Goal: Information Seeking & Learning: Understand process/instructions

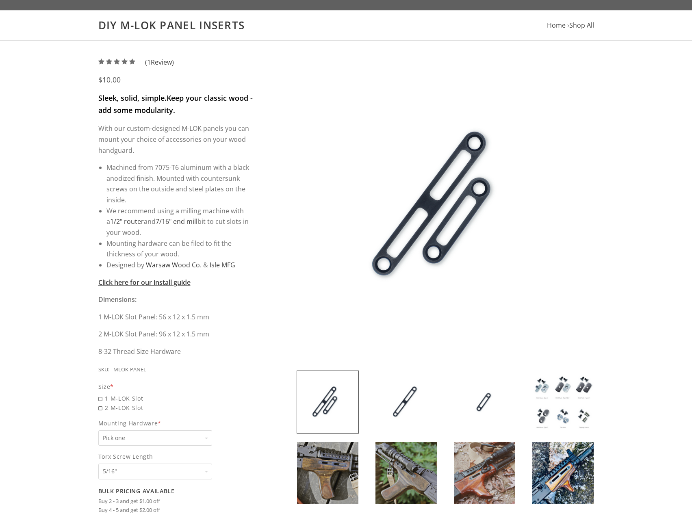
scroll to position [81, 0]
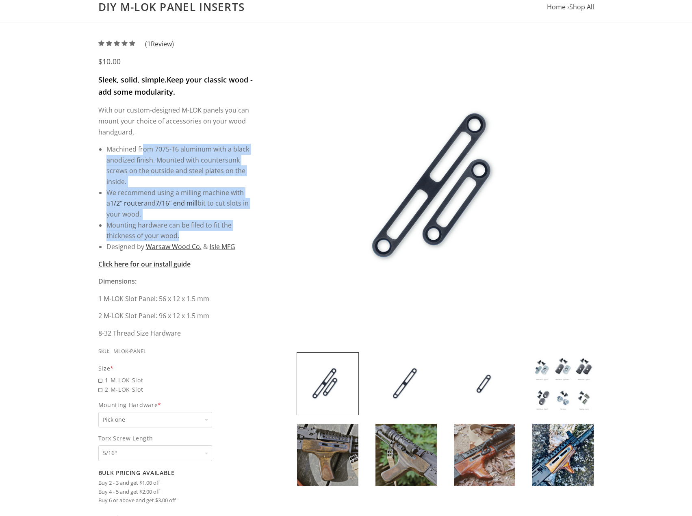
drag, startPoint x: 142, startPoint y: 154, endPoint x: 251, endPoint y: 236, distance: 136.4
click at [251, 236] on ul "Machined from 7075-T6 aluminum with a black anodized finish. Mounted with count…" at bounding box center [179, 198] width 147 height 108
click at [251, 236] on li "Mounting hardware can be filed to fit the thickness of your wood." at bounding box center [179, 231] width 147 height 22
drag, startPoint x: 234, startPoint y: 239, endPoint x: 115, endPoint y: 156, distance: 145.4
click at [116, 156] on ul "Machined from 7075-T6 aluminum with a black anodized finish. Mounted with count…" at bounding box center [179, 198] width 147 height 108
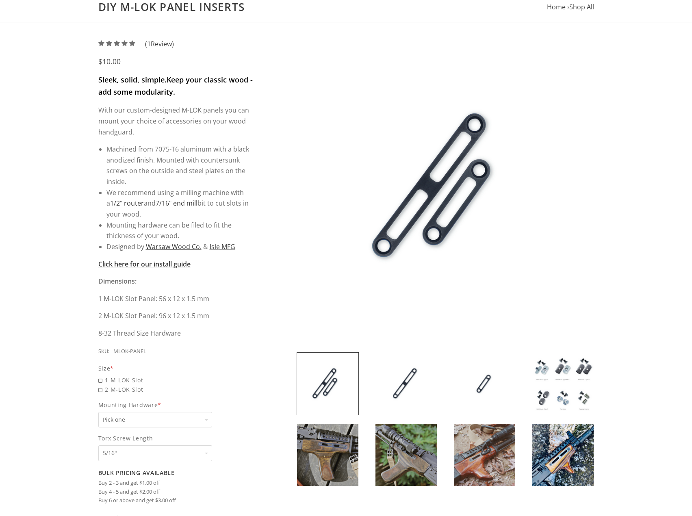
click at [115, 156] on li "Machined from 7075-T6 aluminum with a black anodized finish. Mounted with count…" at bounding box center [179, 165] width 147 height 43
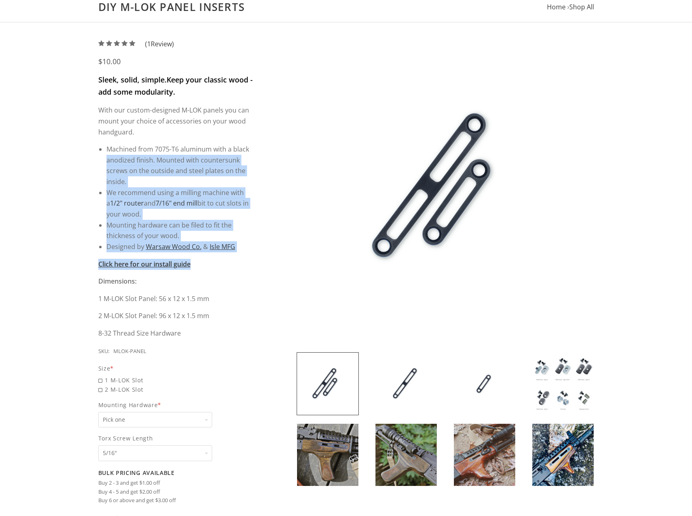
drag, startPoint x: 115, startPoint y: 156, endPoint x: 272, endPoint y: 259, distance: 187.9
click at [272, 259] on div "5 / 5 ( 1 Review) $10.00 Sleek, solid, simple. Keep your classic wood - add som…" at bounding box center [346, 317] width 512 height 556
drag, startPoint x: 234, startPoint y: 252, endPoint x: 124, endPoint y: 151, distance: 149.7
click at [126, 153] on div "Sleek, solid, simple. Keep your classic wood - add some modularity. With our cu…" at bounding box center [176, 206] width 156 height 265
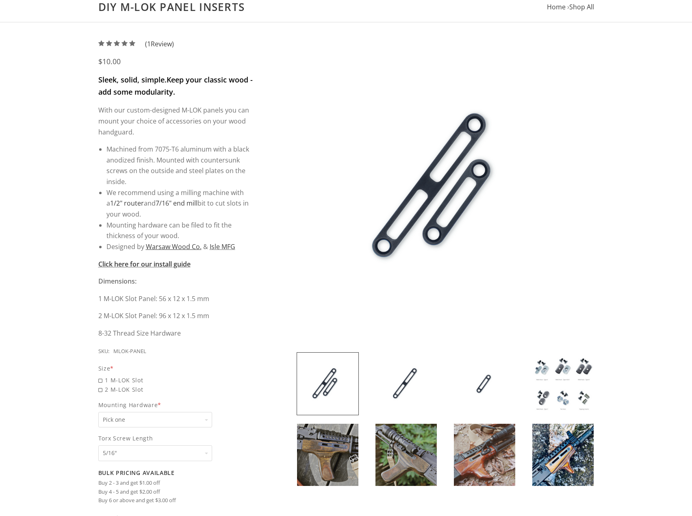
click at [123, 150] on li "Machined from 7075-T6 aluminum with a black anodized finish. Mounted with count…" at bounding box center [179, 165] width 147 height 43
click at [395, 390] on img at bounding box center [405, 383] width 61 height 62
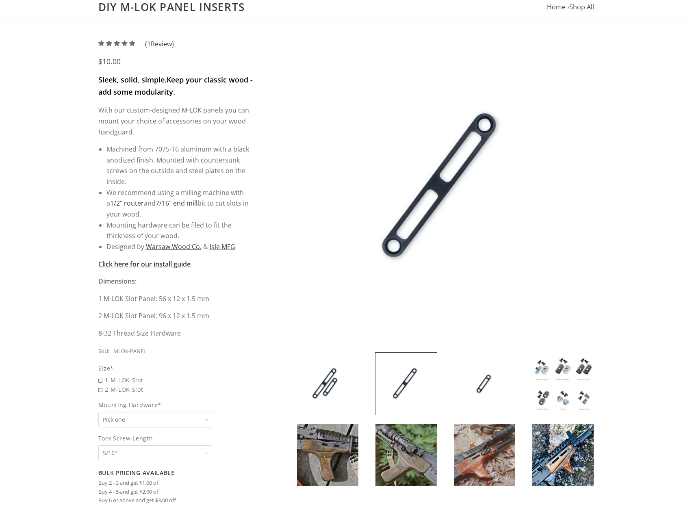
click at [450, 378] on div at bounding box center [484, 383] width 78 height 63
click at [485, 379] on img at bounding box center [484, 383] width 61 height 62
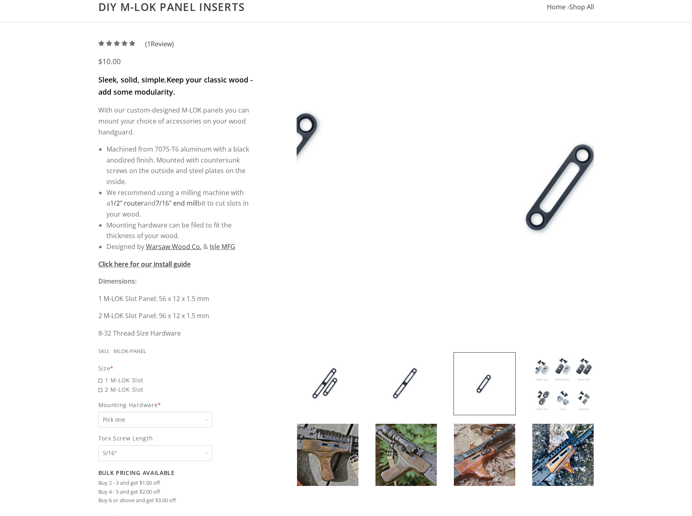
click at [566, 388] on img at bounding box center [562, 383] width 61 height 62
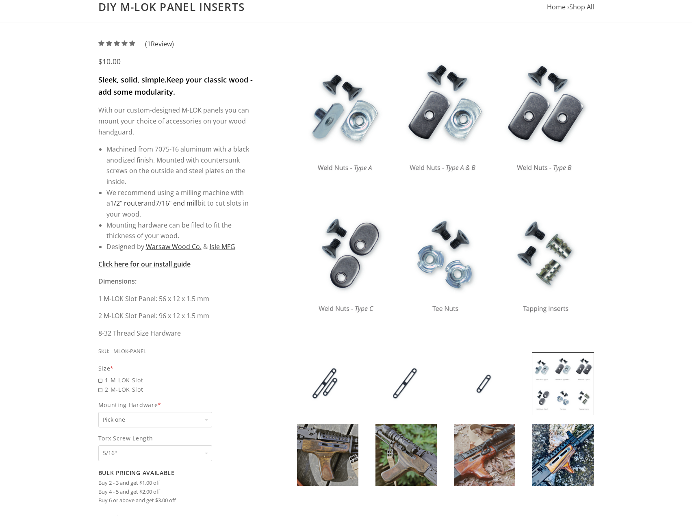
click at [316, 367] on img at bounding box center [327, 383] width 61 height 62
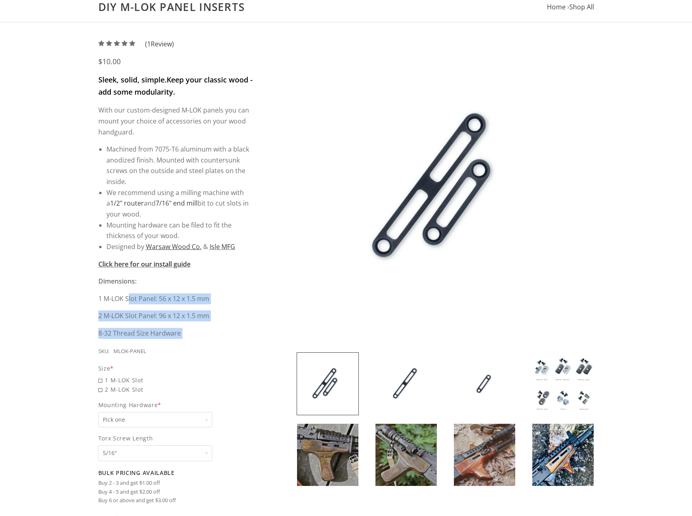
drag, startPoint x: 128, startPoint y: 298, endPoint x: 199, endPoint y: 346, distance: 85.8
click at [199, 346] on div "5 / 5 ( 1 Review) $10.00 Sleek, solid, simple. Keep your classic wood - add som…" at bounding box center [180, 315] width 164 height 552
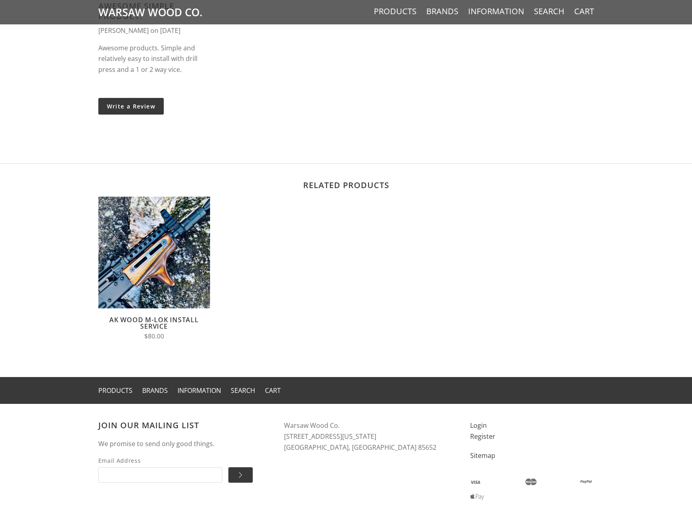
scroll to position [0, 0]
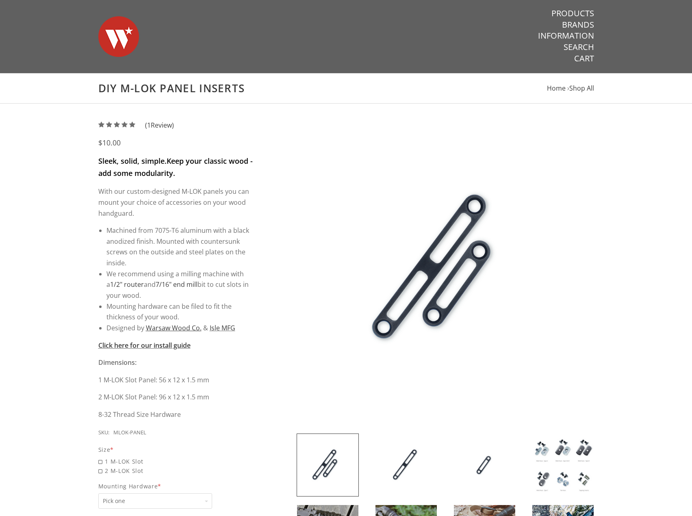
drag, startPoint x: 313, startPoint y: 466, endPoint x: 250, endPoint y: 272, distance: 203.8
drag, startPoint x: 129, startPoint y: 160, endPoint x: 199, endPoint y: 171, distance: 70.2
click at [199, 171] on p "Sleek, solid, simple. Keep your classic wood - add some modularity." at bounding box center [176, 167] width 156 height 24
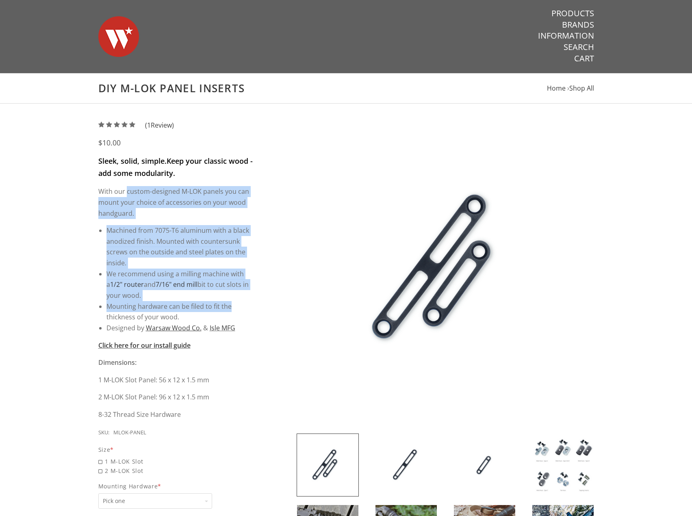
drag, startPoint x: 126, startPoint y: 194, endPoint x: 236, endPoint y: 309, distance: 158.8
click at [236, 309] on div "Sleek, solid, simple. Keep your classic wood - add some modularity. With our cu…" at bounding box center [176, 287] width 156 height 265
click at [238, 311] on li "Mounting hardware can be filed to fit the thickness of your wood." at bounding box center [179, 312] width 147 height 22
drag, startPoint x: 222, startPoint y: 314, endPoint x: 89, endPoint y: 179, distance: 189.2
click at [89, 179] on div "5 / 5 ( 1 Review) $10.00 Sleek, solid, simple. Keep your classic wood - add som…" at bounding box center [346, 398] width 692 height 589
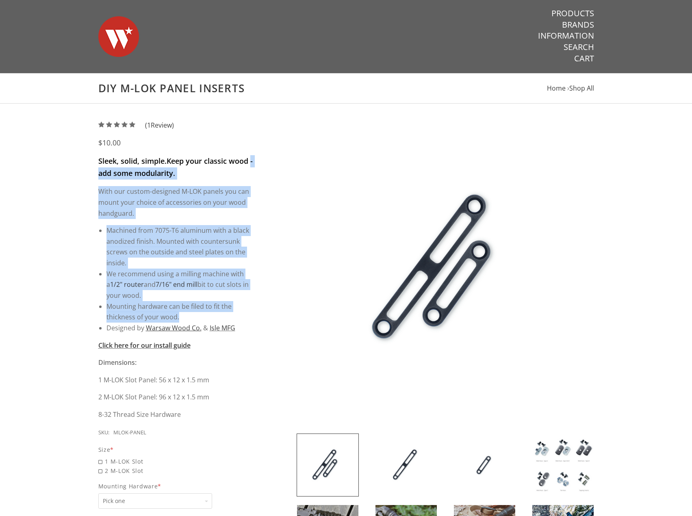
click at [89, 179] on div "5 / 5 ( 1 Review) $10.00 Sleek, solid, simple. Keep your classic wood - add som…" at bounding box center [346, 398] width 692 height 589
drag, startPoint x: 164, startPoint y: 234, endPoint x: 259, endPoint y: 333, distance: 137.0
click at [259, 333] on div "5 / 5 ( 1 Review) $10.00 Sleek, solid, simple. Keep your classic wood - add som…" at bounding box center [180, 396] width 164 height 552
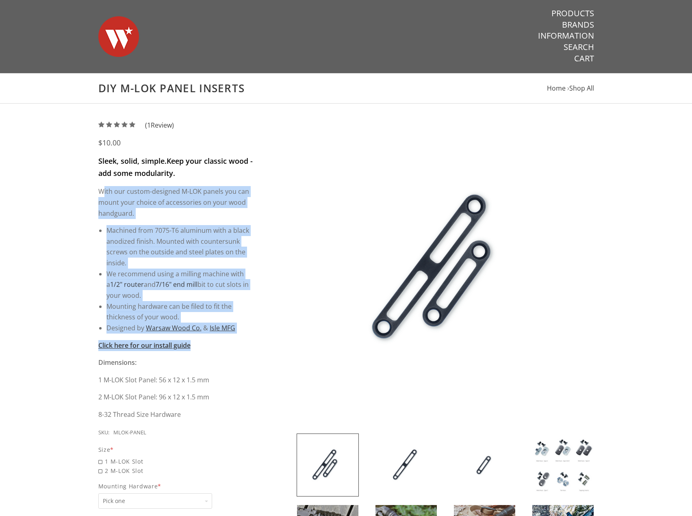
click at [259, 333] on div "5 / 5 ( 1 Review) $10.00 Sleek, solid, simple. Keep your classic wood - add som…" at bounding box center [180, 396] width 164 height 552
drag, startPoint x: 259, startPoint y: 333, endPoint x: 125, endPoint y: 182, distance: 202.3
click at [125, 182] on div "5 / 5 ( 1 Review) $10.00 Sleek, solid, simple. Keep your classic wood - add som…" at bounding box center [180, 396] width 164 height 552
click at [125, 182] on div "Sleek, solid, simple. Keep your classic wood - add some modularity. With our cu…" at bounding box center [176, 287] width 156 height 265
drag, startPoint x: 125, startPoint y: 182, endPoint x: 253, endPoint y: 340, distance: 203.3
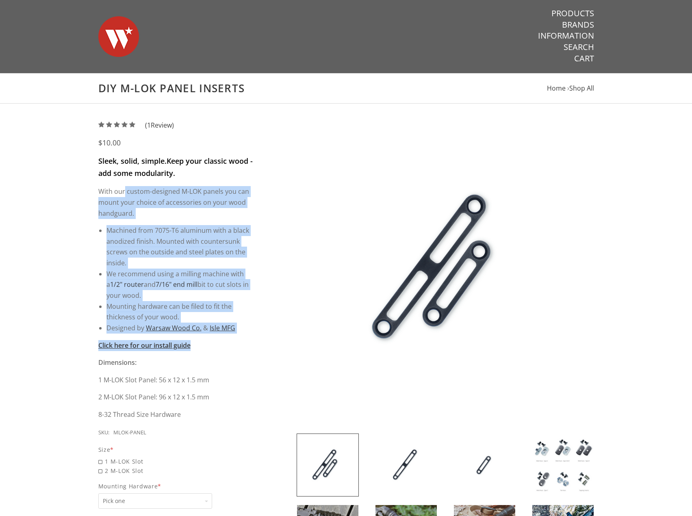
click at [253, 340] on div "Sleek, solid, simple. Keep your classic wood - add some modularity. With our cu…" at bounding box center [176, 287] width 156 height 265
click at [253, 340] on p "Click here for our install guide" at bounding box center [176, 345] width 156 height 11
drag, startPoint x: 242, startPoint y: 334, endPoint x: 119, endPoint y: 178, distance: 199.2
click at [119, 178] on div "Sleek, solid, simple. Keep your classic wood - add some modularity. With our cu…" at bounding box center [176, 287] width 156 height 265
click at [118, 177] on strong "Keep your classic wood - add some modularity." at bounding box center [175, 167] width 154 height 22
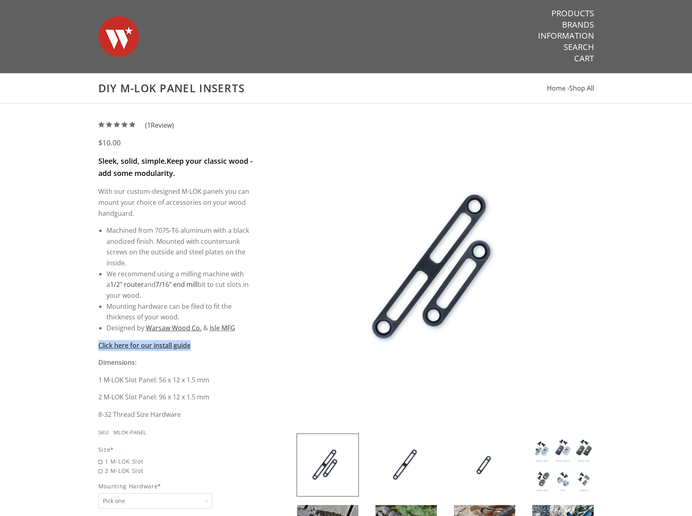
drag, startPoint x: 118, startPoint y: 177, endPoint x: 263, endPoint y: 327, distance: 208.5
click at [262, 327] on div "5 / 5 ( 1 Review) $10.00 Sleek, solid, simple. Keep your classic wood - add som…" at bounding box center [346, 398] width 512 height 556
click at [263, 327] on div "5 / 5 ( 1 Review) $10.00 Sleek, solid, simple. Keep your classic wood - add som…" at bounding box center [346, 398] width 512 height 556
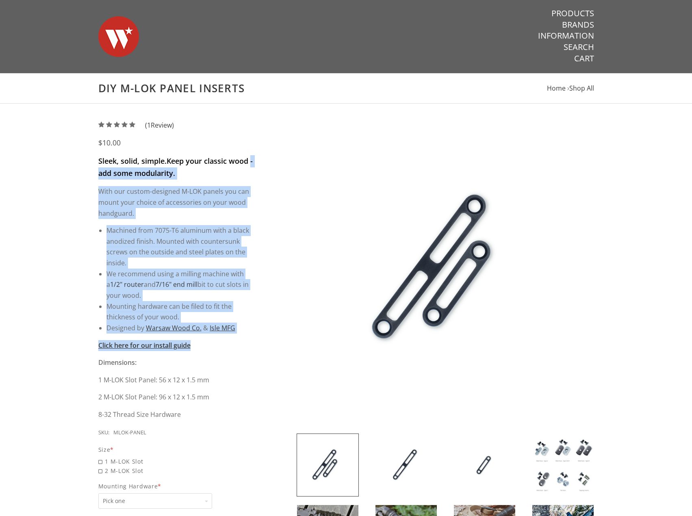
drag, startPoint x: 217, startPoint y: 285, endPoint x: 92, endPoint y: 169, distance: 170.4
click at [92, 169] on div "5 / 5 ( 1 Review) $10.00 Sleek, solid, simple. Keep your classic wood - add som…" at bounding box center [346, 398] width 512 height 556
drag, startPoint x: 186, startPoint y: 250, endPoint x: 265, endPoint y: 337, distance: 117.0
click at [261, 331] on div "5 / 5 ( 1 Review) $10.00 Sleek, solid, simple. Keep your classic wood - add som…" at bounding box center [346, 398] width 512 height 556
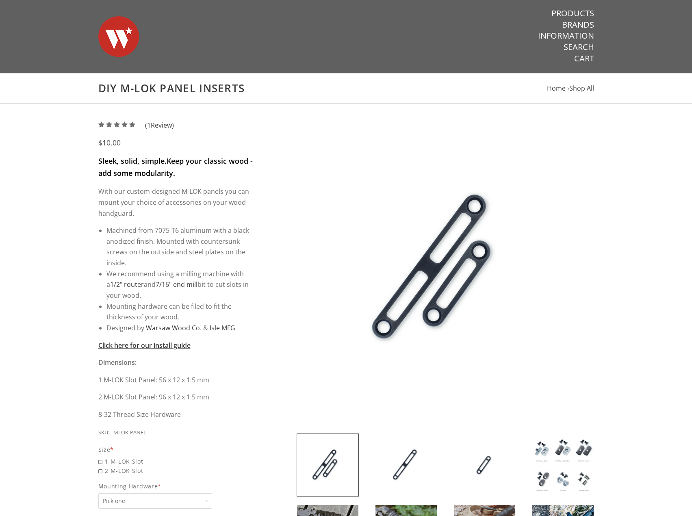
click at [266, 337] on div "5 / 5 ( 1 Review) $10.00 Sleek, solid, simple. Keep your classic wood - add som…" at bounding box center [346, 398] width 512 height 556
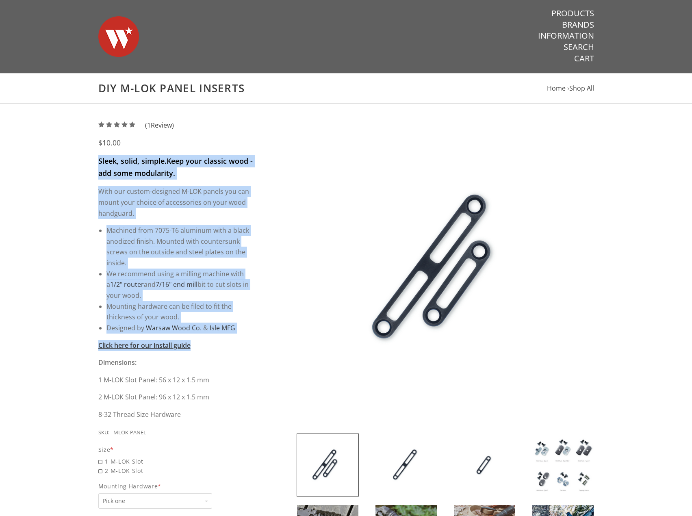
drag, startPoint x: 236, startPoint y: 305, endPoint x: 101, endPoint y: 158, distance: 200.0
click at [102, 160] on div "5 / 5 ( 1 Review) $10.00 Sleek, solid, simple. Keep your classic wood - add som…" at bounding box center [346, 398] width 512 height 556
click at [101, 158] on strong "Sleek, solid, simple." at bounding box center [132, 161] width 68 height 10
drag, startPoint x: 101, startPoint y: 158, endPoint x: 267, endPoint y: 327, distance: 237.2
click at [267, 327] on div "5 / 5 ( 1 Review) $10.00 Sleek, solid, simple. Keep your classic wood - add som…" at bounding box center [346, 398] width 512 height 556
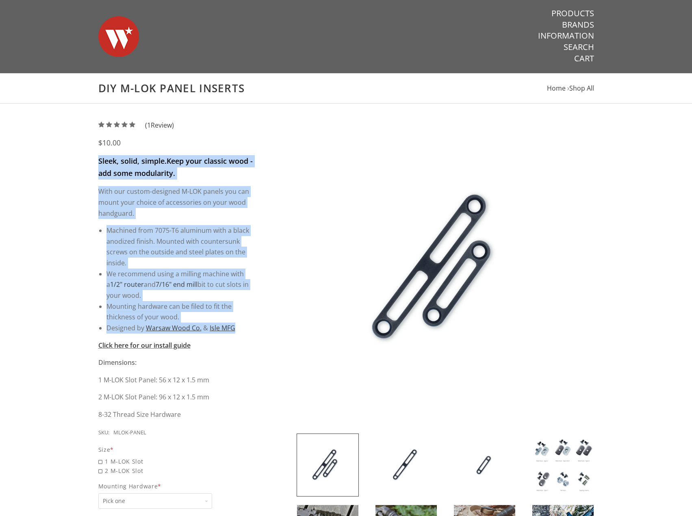
click at [267, 327] on div "5 / 5 ( 1 Review) $10.00 Sleek, solid, simple. Keep your classic wood - add som…" at bounding box center [346, 398] width 512 height 556
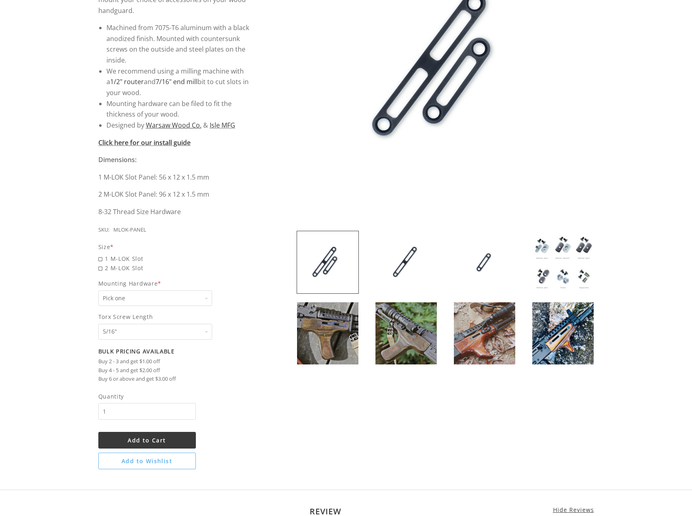
scroll to position [203, 0]
click at [108, 268] on span "2 M-LOK Slot" at bounding box center [176, 267] width 156 height 9
click at [108, 263] on input "2 M-LOK Slot" at bounding box center [155, 263] width 114 height 0
radio input "true"
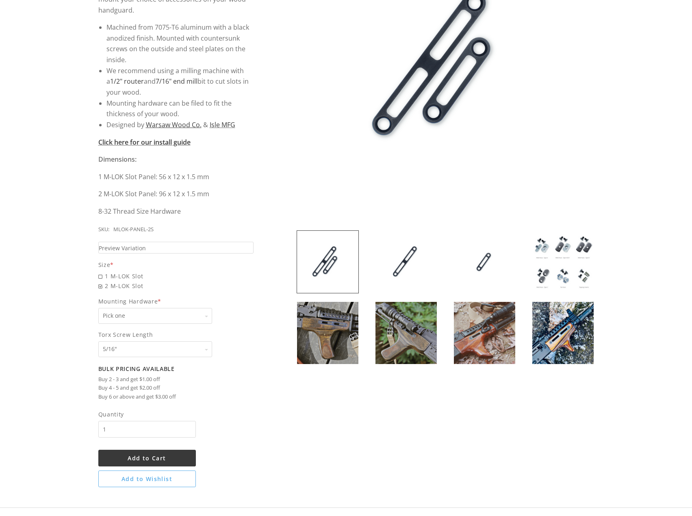
click at [135, 312] on select "Pick one None Weld Nuts - Type A & Torx Screws +$1 Weld Nuts - Type A + B & Tor…" at bounding box center [155, 316] width 114 height 16
click at [554, 261] on img at bounding box center [562, 262] width 61 height 62
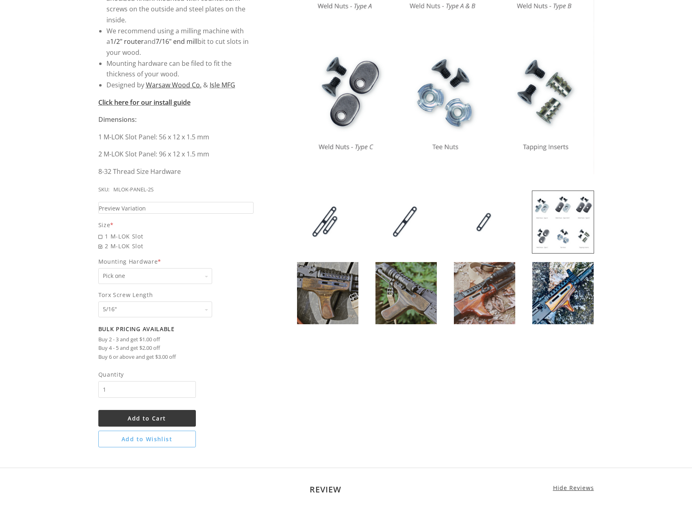
scroll to position [244, 0]
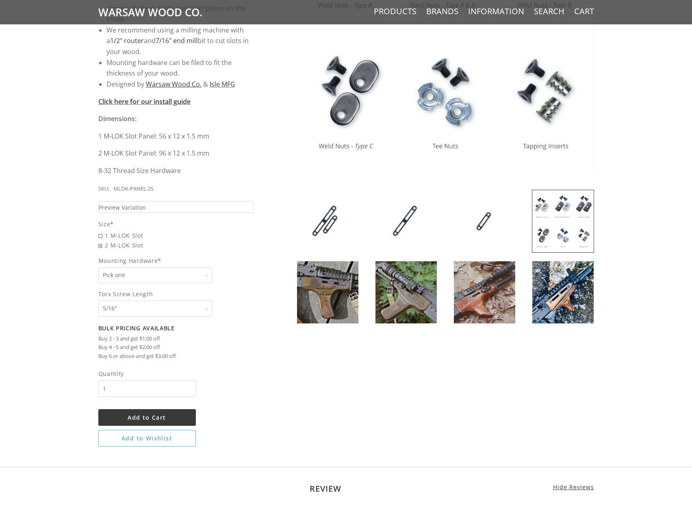
click at [143, 272] on select "Pick one None Weld Nuts - Type A & Torx Screws +$1 Weld Nuts - Type A + B & Tor…" at bounding box center [155, 275] width 114 height 16
drag, startPoint x: 142, startPoint y: 272, endPoint x: 141, endPoint y: 290, distance: 17.9
click at [142, 272] on select "Pick one None Weld Nuts - Type A & Torx Screws +$1 Weld Nuts - Type A + B & Tor…" at bounding box center [155, 275] width 114 height 16
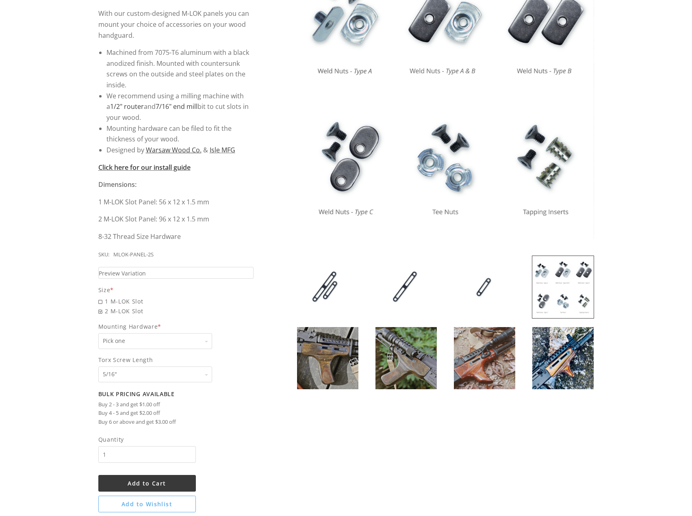
scroll to position [0, 0]
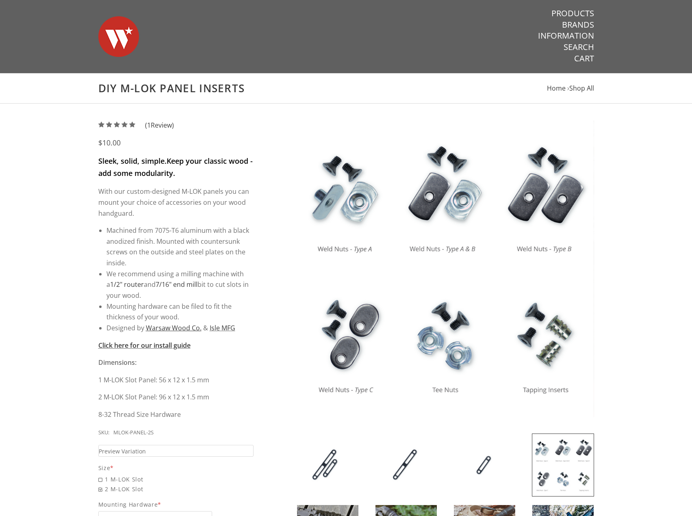
drag, startPoint x: 172, startPoint y: 357, endPoint x: 190, endPoint y: 191, distance: 167.5
click at [169, 347] on strong "Click here for our install guide" at bounding box center [144, 345] width 92 height 9
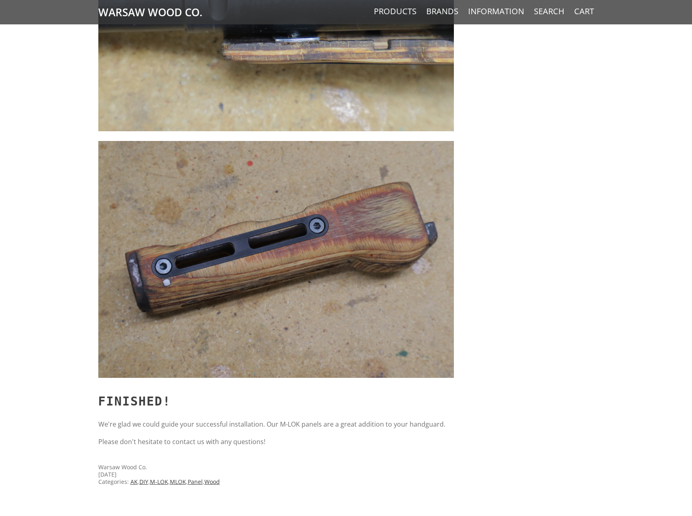
scroll to position [5644, 0]
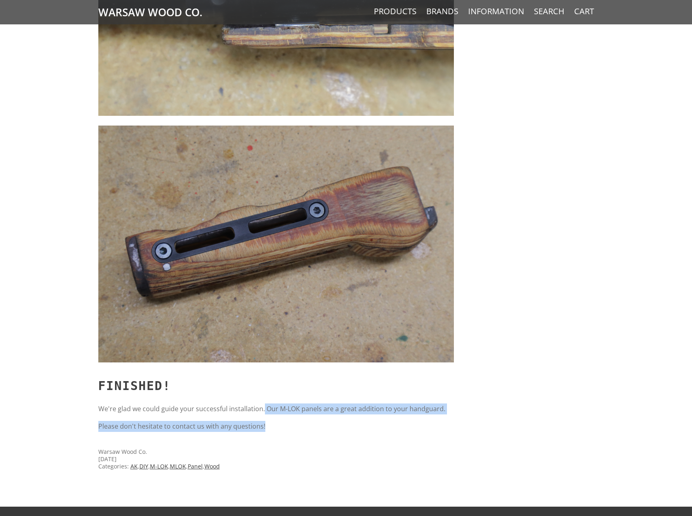
drag, startPoint x: 261, startPoint y: 415, endPoint x: 291, endPoint y: 431, distance: 33.6
click at [291, 431] on p "Please don't hesitate to contact us with any questions!" at bounding box center [275, 426] width 355 height 11
drag, startPoint x: 285, startPoint y: 430, endPoint x: 218, endPoint y: 411, distance: 70.1
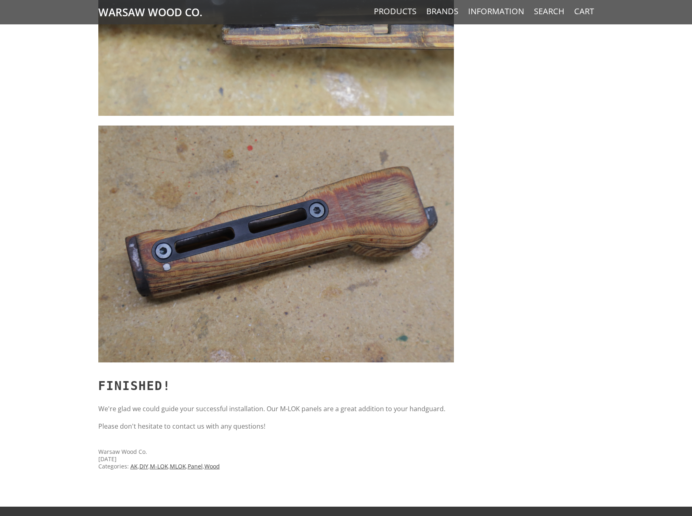
click at [218, 411] on p "We're glad we could guide your successful installation. Our M-LOK panels are a …" at bounding box center [275, 408] width 355 height 11
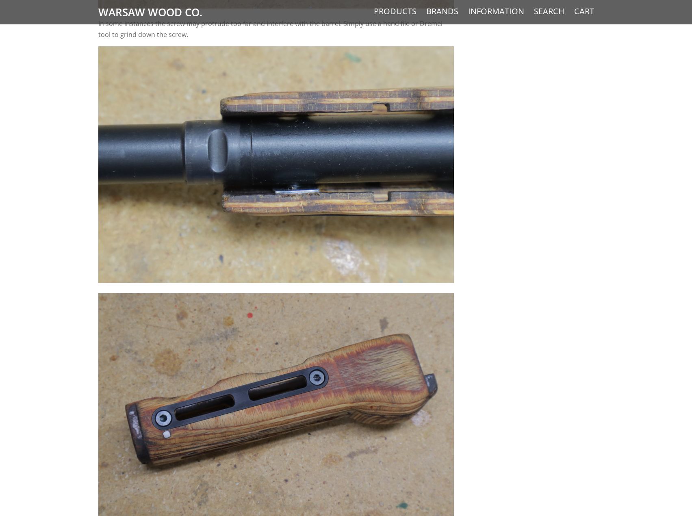
scroll to position [4054, 0]
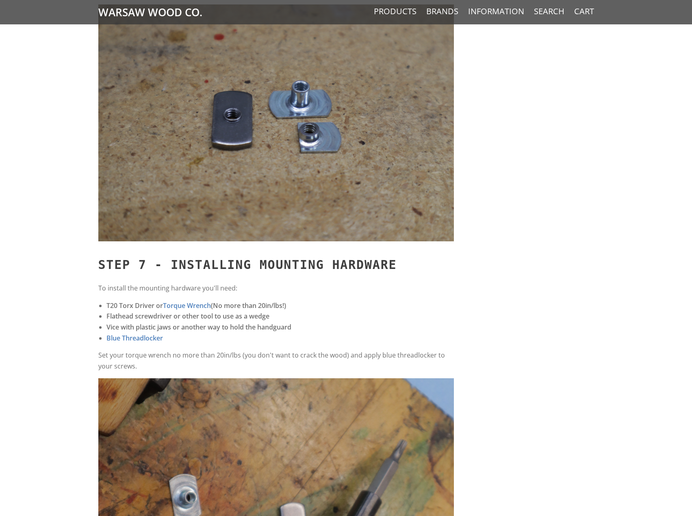
drag, startPoint x: 332, startPoint y: 421, endPoint x: 383, endPoint y: 85, distance: 339.6
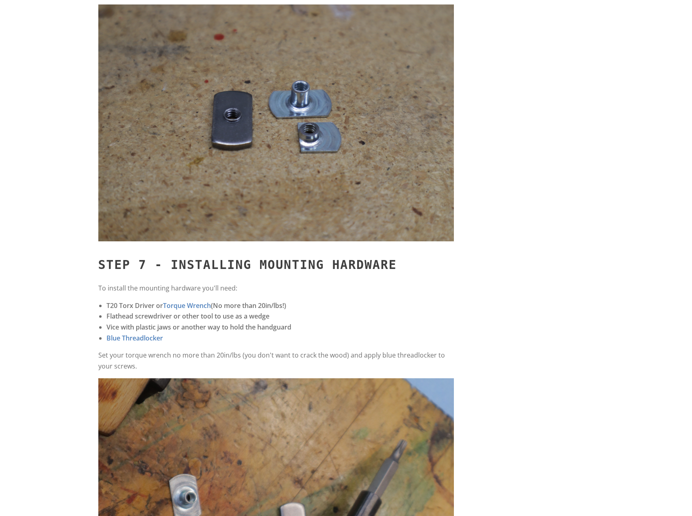
scroll to position [0, 0]
